Goal: Information Seeking & Learning: Check status

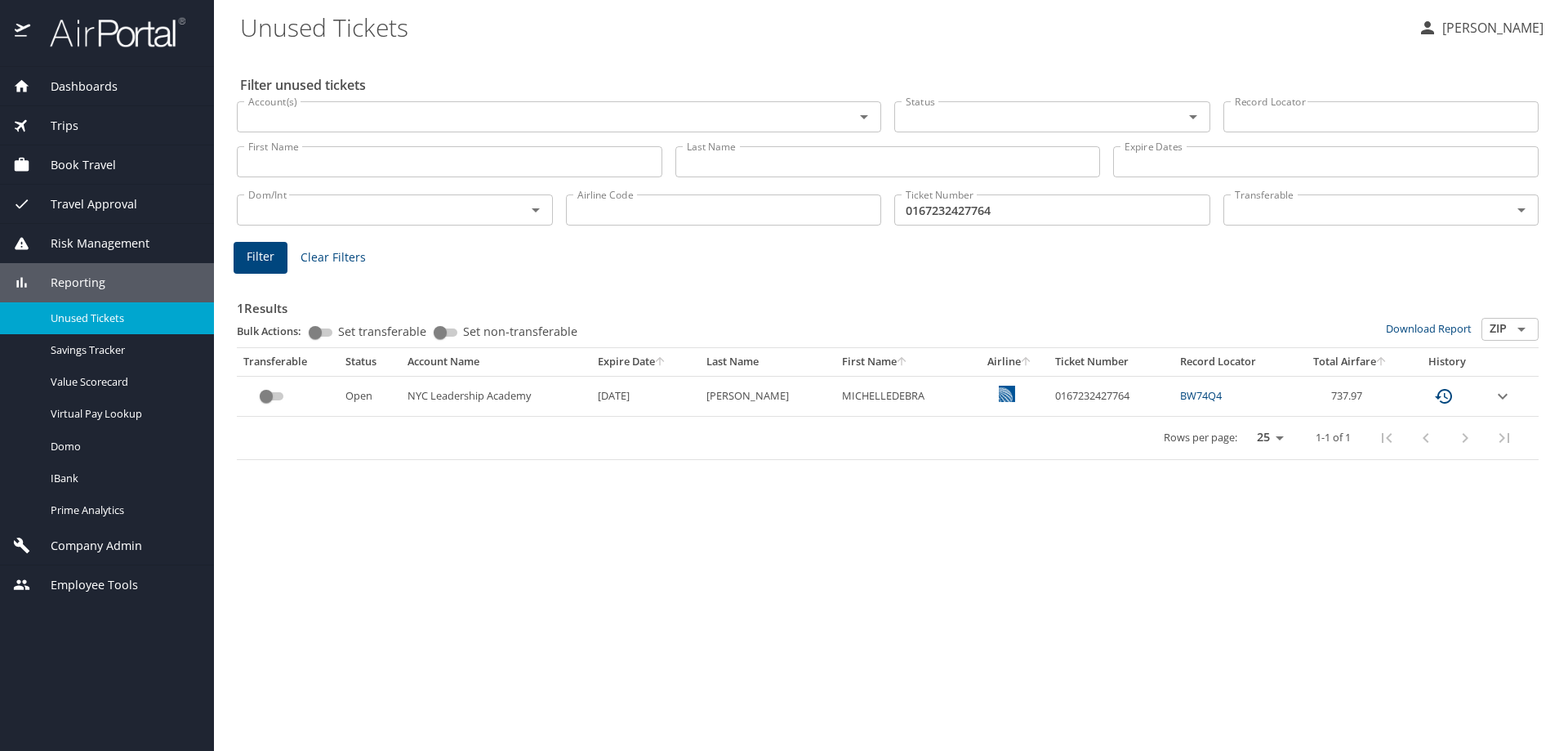
click at [985, 269] on div "1 Results Bulk Actions: Set transferable Set non-transferable Download Report Z…" at bounding box center [888, 365] width 1315 height 203
click at [997, 205] on input "0167232427764" at bounding box center [1052, 210] width 316 height 31
type input "0068990570224"
click at [273, 247] on span "Filter" at bounding box center [261, 258] width 28 height 21
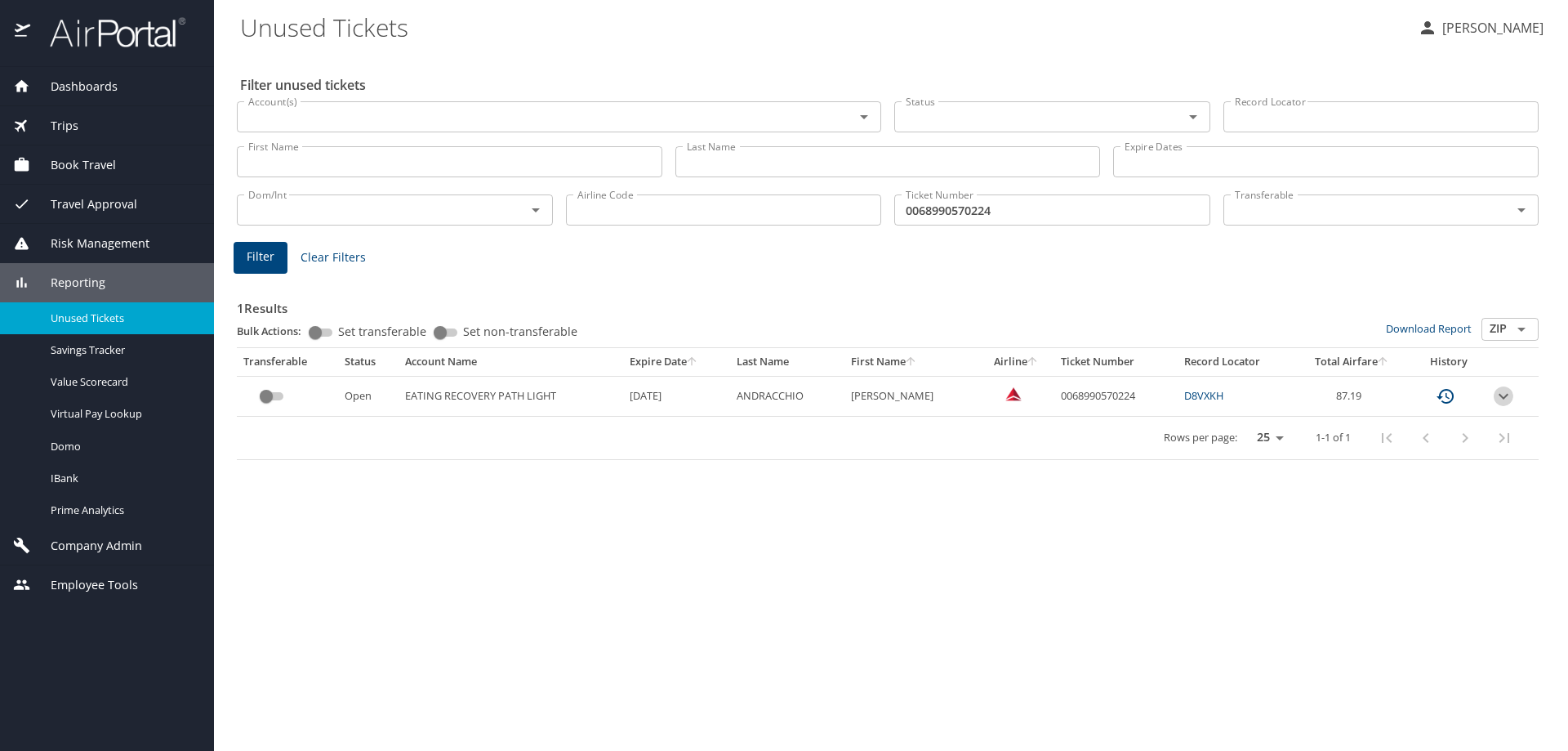
click at [1506, 404] on icon "expand row" at bounding box center [1503, 396] width 20 height 20
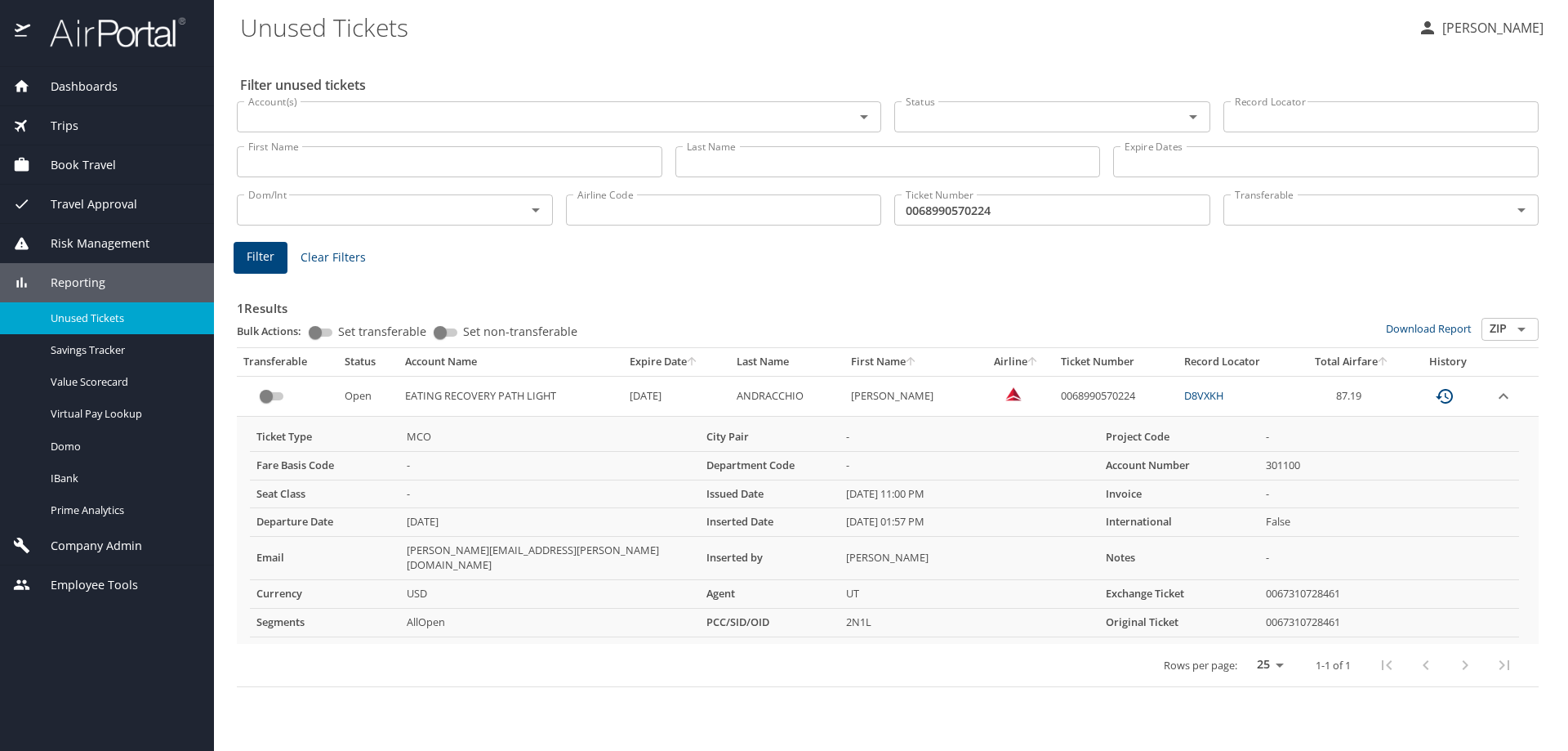
click at [1212, 290] on h3 "1 Results" at bounding box center [888, 304] width 1302 height 29
click at [950, 206] on input "0068990570224" at bounding box center [1052, 210] width 316 height 31
click at [962, 213] on input "0068990570224" at bounding box center [1052, 210] width 316 height 31
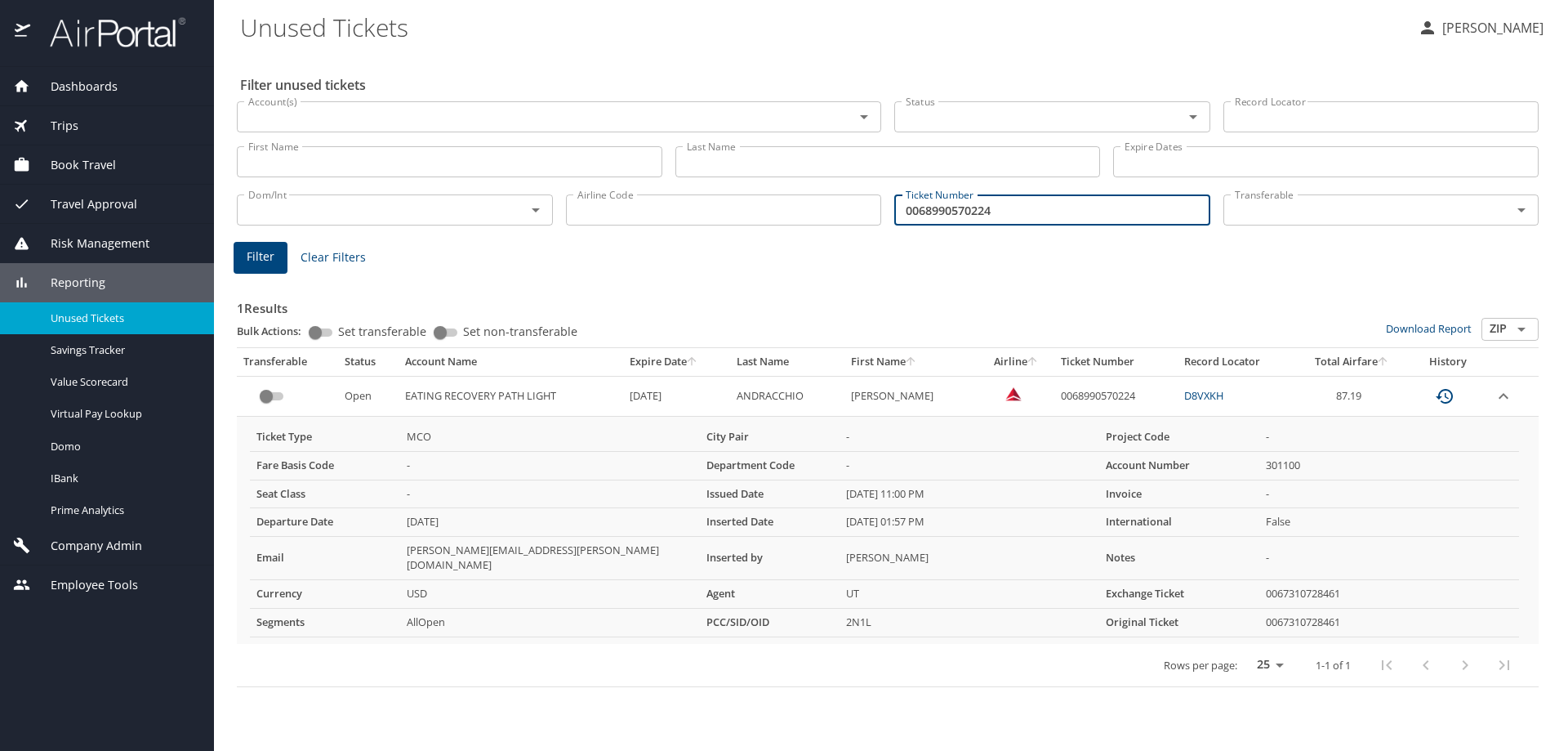
click at [962, 213] on input "0068990570224" at bounding box center [1052, 210] width 316 height 31
click at [1073, 395] on td "0068990570224" at bounding box center [1116, 395] width 123 height 40
copy td "0068990570224"
